Goal: Use online tool/utility: Utilize a website feature to perform a specific function

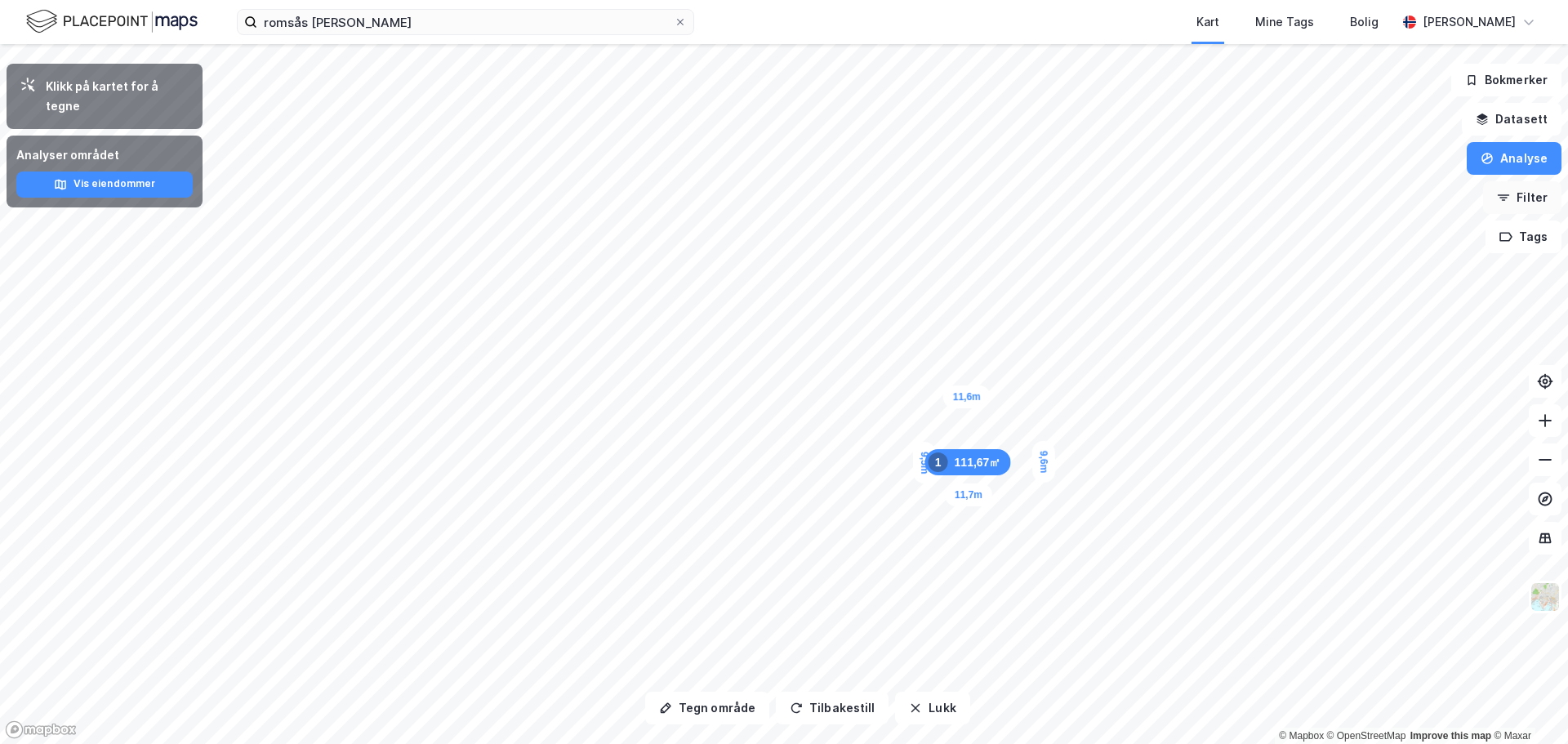
click at [1524, 195] on button "Filter" at bounding box center [1523, 198] width 79 height 33
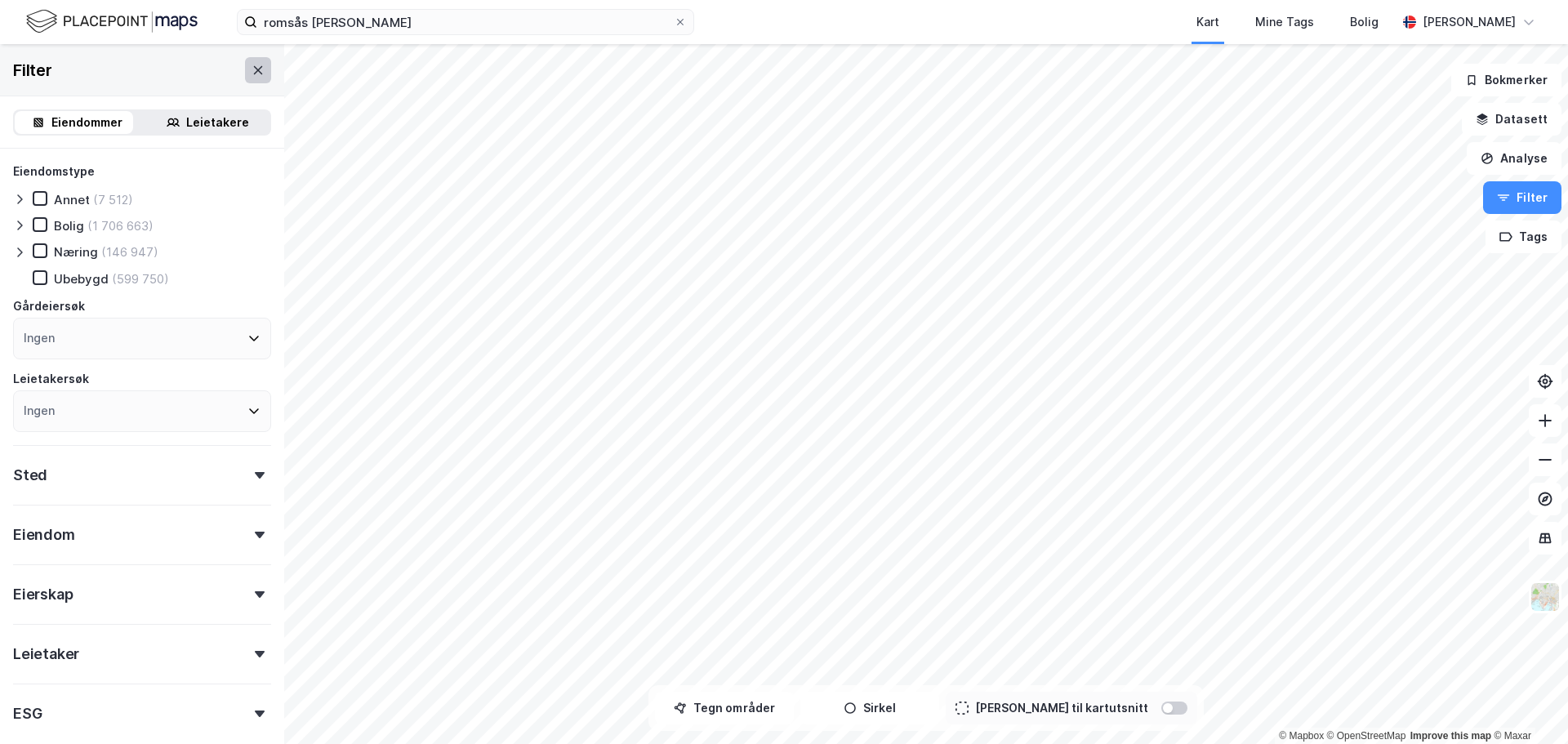
click at [252, 70] on icon at bounding box center [259, 70] width 13 height 13
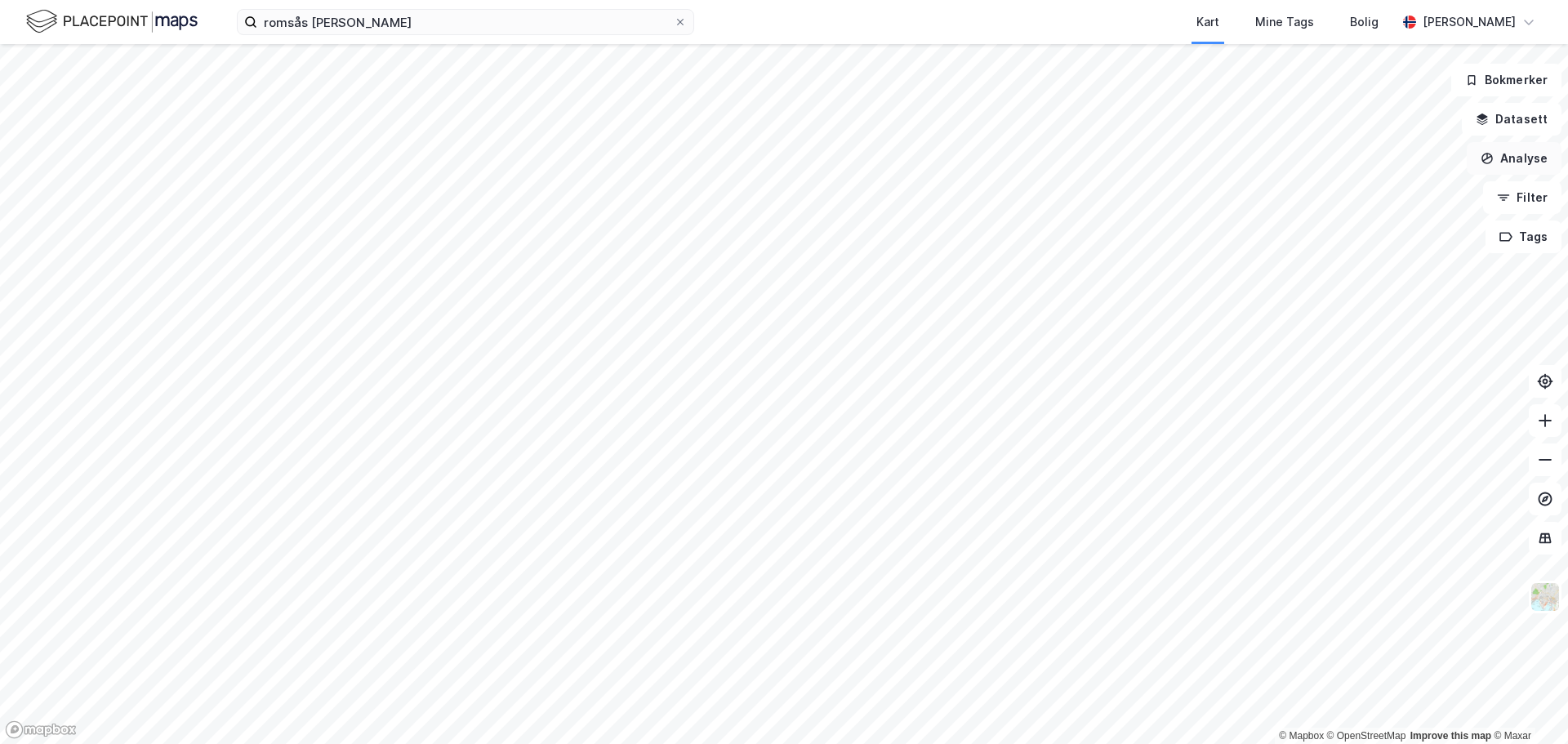
click at [1524, 154] on button "Analyse" at bounding box center [1514, 158] width 95 height 33
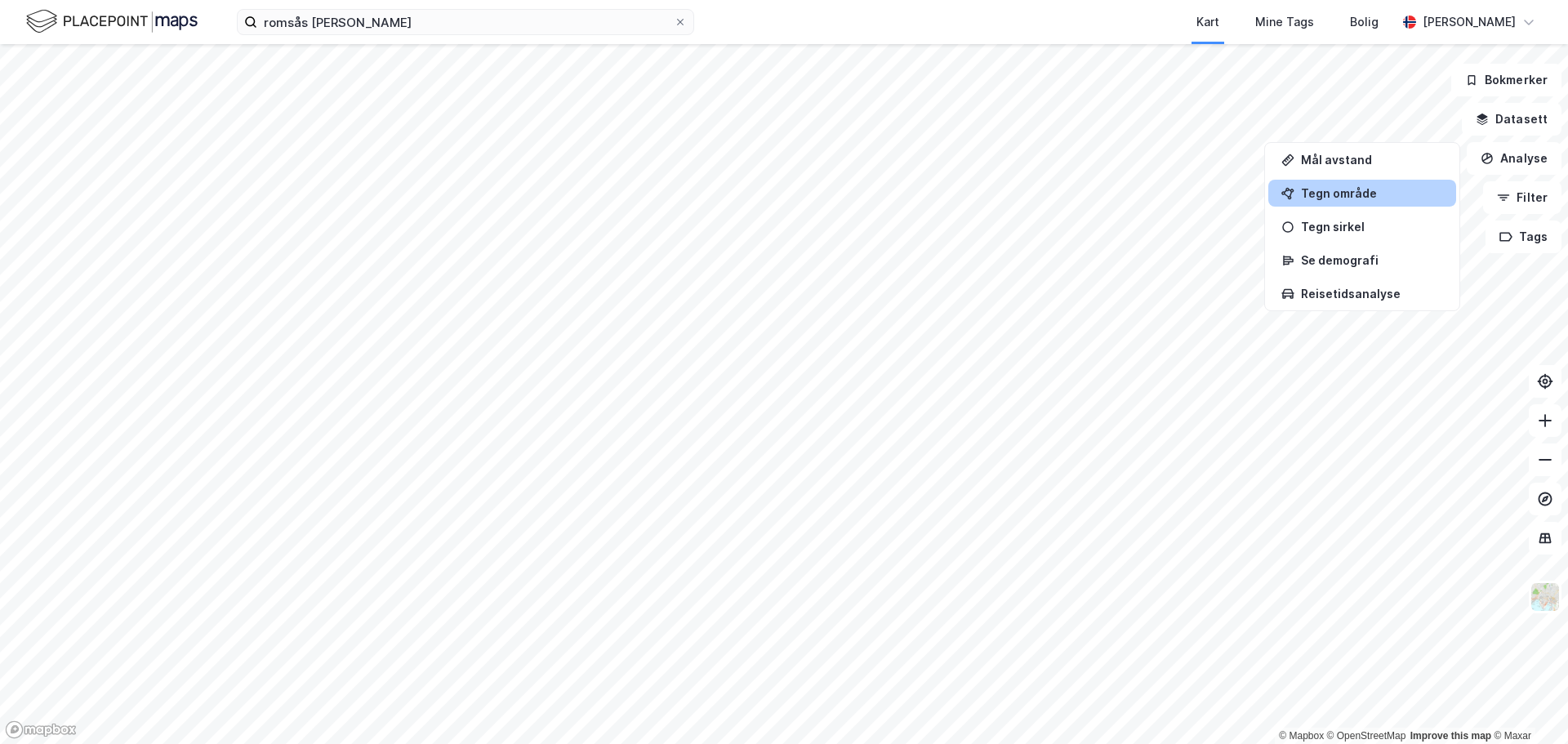
click at [1325, 195] on div "Tegn område" at bounding box center [1372, 193] width 142 height 14
